Goal: Information Seeking & Learning: Compare options

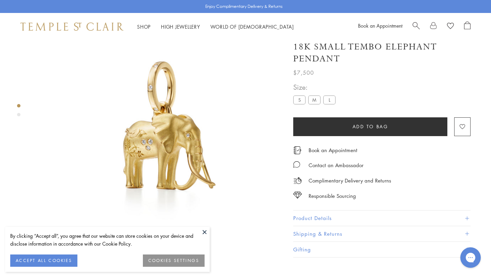
scroll to position [40, 0]
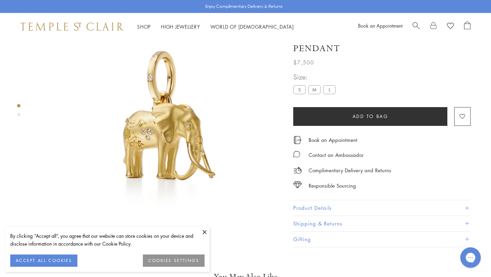
click at [297, 94] on label "S" at bounding box center [299, 90] width 12 height 9
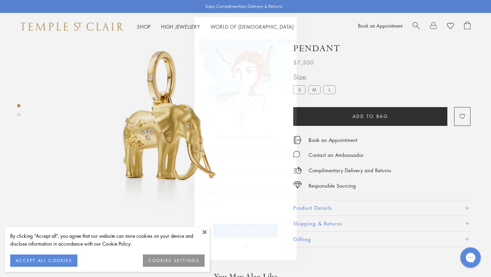
click at [204, 230] on button at bounding box center [204, 232] width 10 height 10
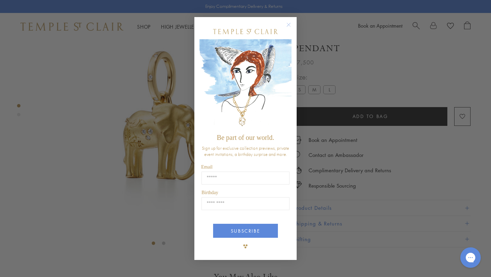
click at [288, 23] on circle "Close dialog" at bounding box center [289, 25] width 8 height 8
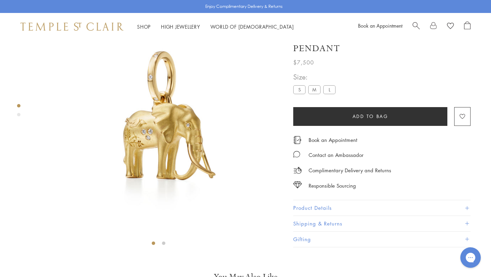
click at [297, 94] on label "S" at bounding box center [299, 90] width 12 height 9
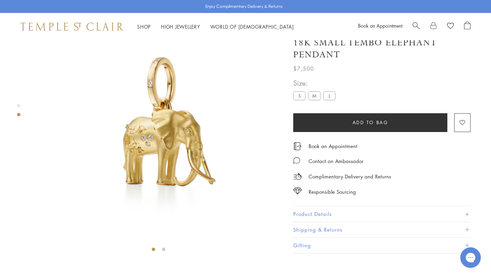
scroll to position [0, 0]
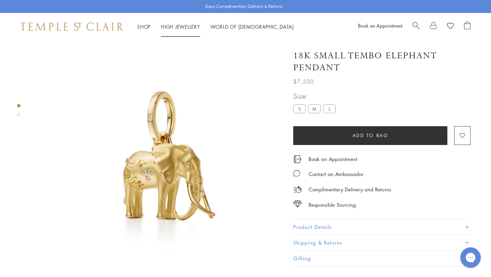
click at [179, 27] on link "High Jewellery High Jewellery" at bounding box center [180, 26] width 39 height 7
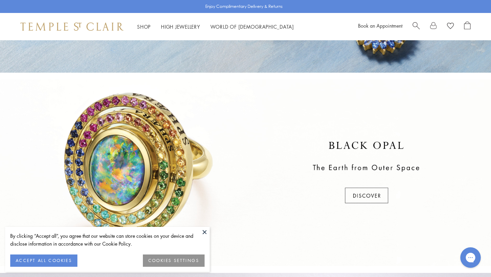
scroll to position [45, 0]
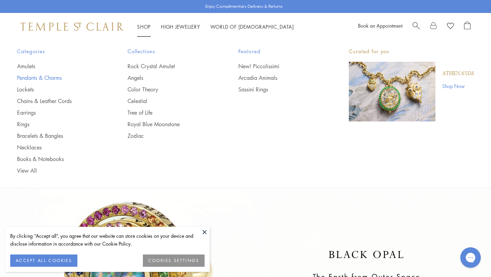
click at [37, 77] on link "Pendants & Charms" at bounding box center [58, 77] width 83 height 7
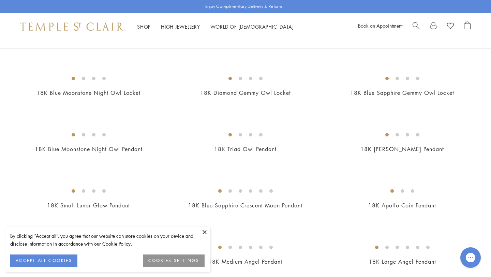
scroll to position [107, 0]
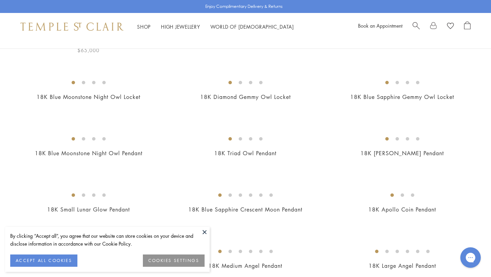
click at [0, 0] on img at bounding box center [0, 0] width 0 height 0
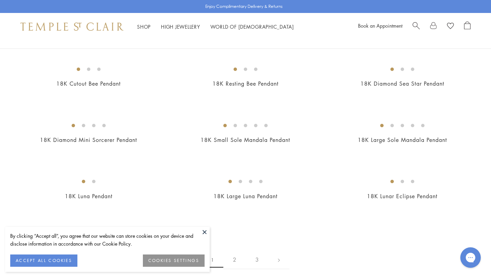
scroll to position [1183, 0]
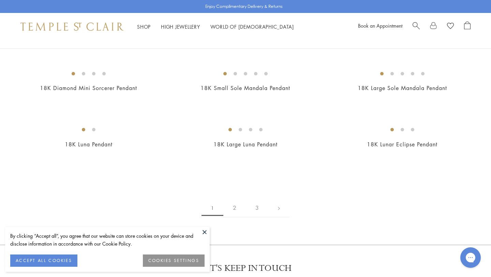
click at [0, 0] on img at bounding box center [0, 0] width 0 height 0
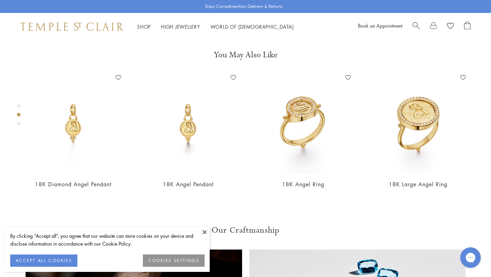
scroll to position [262, 0]
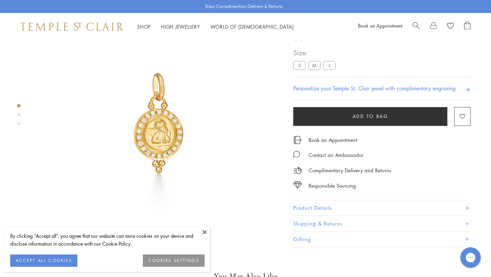
scroll to position [40, 0]
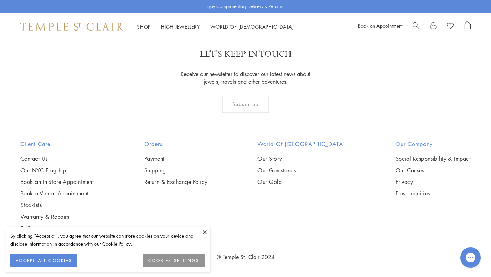
scroll to position [3470, 0]
click at [0, 0] on img at bounding box center [0, 0] width 0 height 0
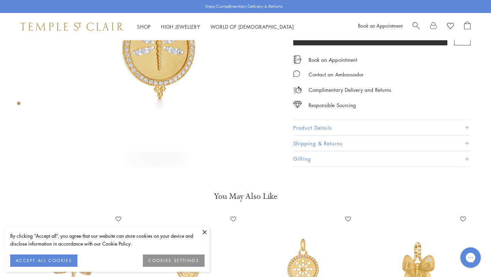
scroll to position [35, 0]
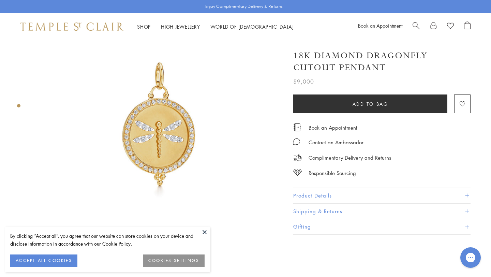
click at [303, 191] on button "Product Details" at bounding box center [381, 195] width 177 height 15
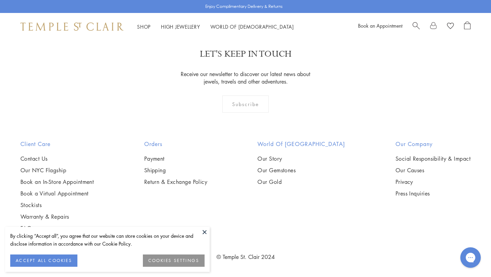
scroll to position [3819, 0]
click at [0, 0] on img at bounding box center [0, 0] width 0 height 0
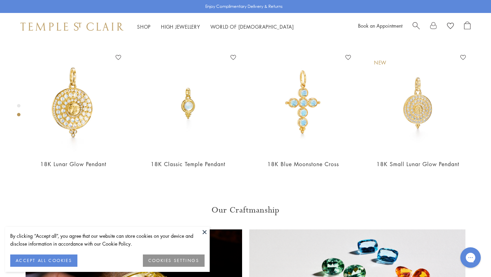
scroll to position [305, 0]
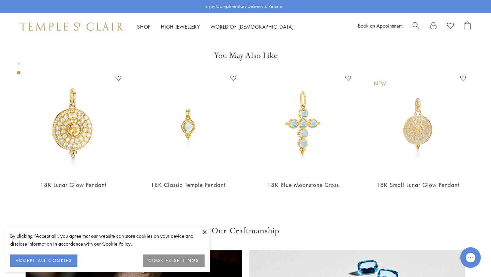
scroll to position [483, 0]
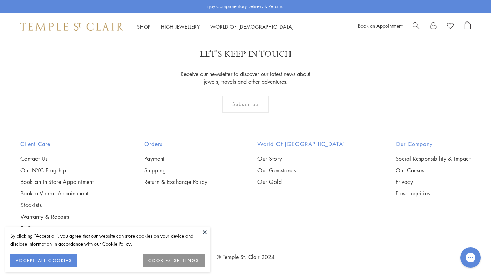
scroll to position [4106, 0]
click at [0, 0] on img at bounding box center [0, 0] width 0 height 0
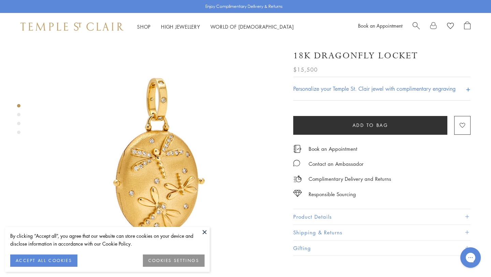
click at [324, 215] on button "Product Details" at bounding box center [381, 216] width 177 height 15
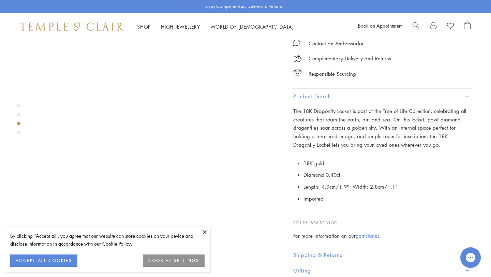
scroll to position [567, 0]
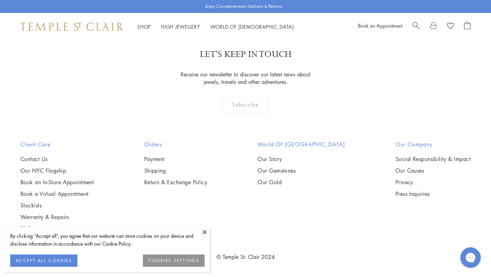
scroll to position [3278, 0]
click at [0, 0] on img at bounding box center [0, 0] width 0 height 0
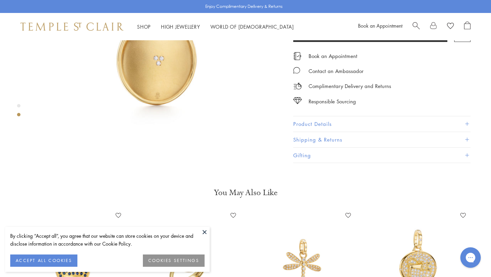
scroll to position [384, 0]
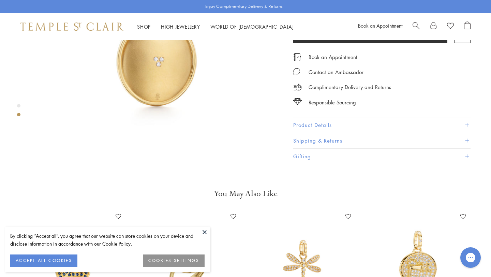
click at [304, 117] on button "Product Details" at bounding box center [381, 124] width 177 height 15
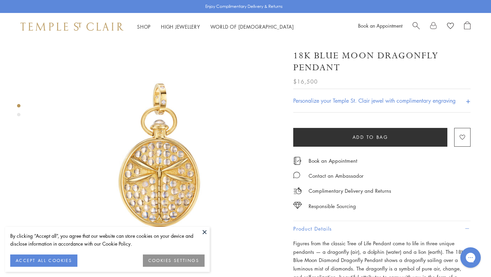
scroll to position [0, 0]
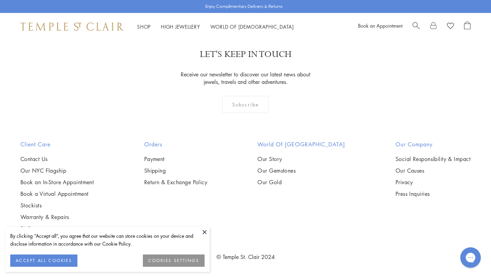
scroll to position [3510, 0]
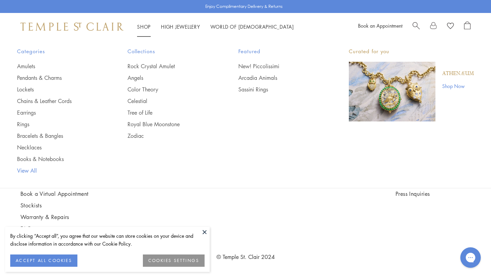
click at [24, 171] on link "View All" at bounding box center [58, 170] width 83 height 7
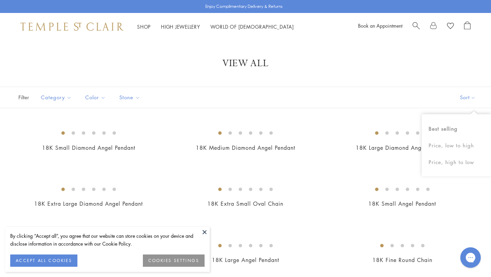
click at [465, 98] on button "Sort" at bounding box center [467, 97] width 46 height 21
click at [448, 147] on button "Price, low to high" at bounding box center [455, 145] width 69 height 17
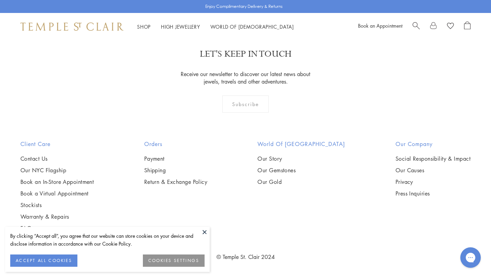
scroll to position [4331, 0]
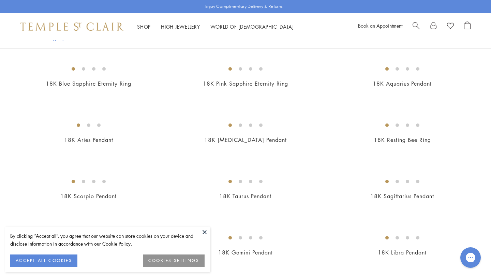
scroll to position [658, 0]
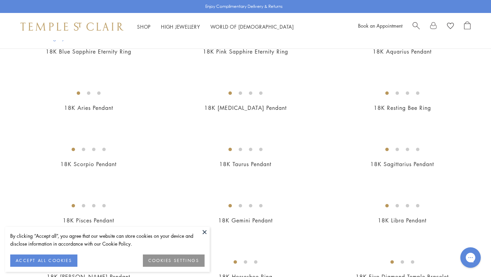
click at [202, 230] on button at bounding box center [204, 232] width 10 height 10
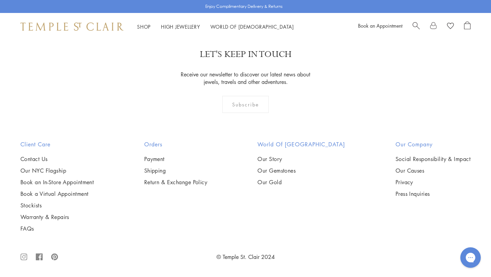
scroll to position [3617, 0]
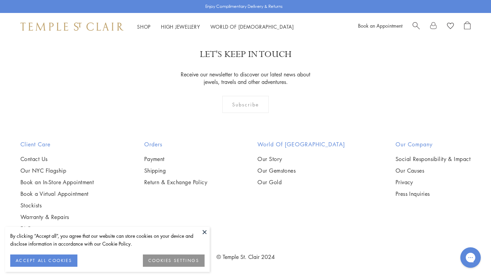
scroll to position [3805, 0]
